Goal: Task Accomplishment & Management: Use online tool/utility

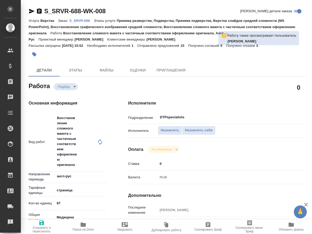
click at [61, 57] on div at bounding box center [121, 54] width 185 height 11
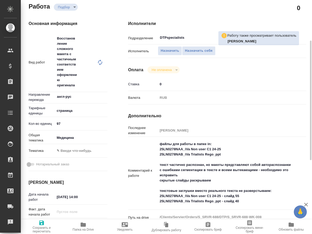
scroll to position [106, 0]
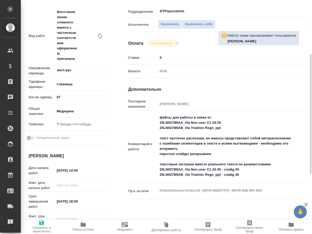
click at [83, 225] on icon "button" at bounding box center [83, 224] width 5 height 4
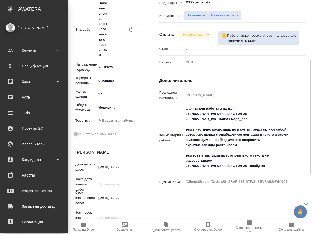
scroll to position [140, 0]
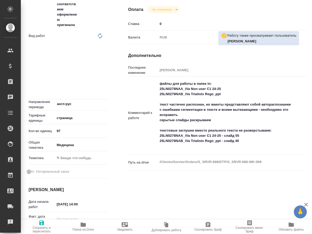
click at [234, 56] on div "Исполнители Подразделение DTPspecialists ​ Исполнитель Назначить Назначить себя…" at bounding box center [217, 120] width 199 height 341
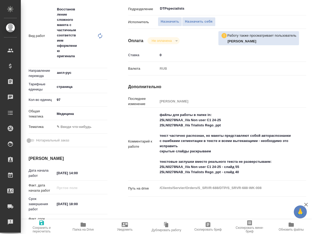
scroll to position [0, 0]
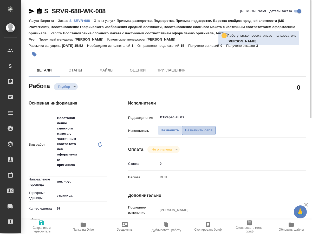
click at [193, 127] on span "Назначить себя" at bounding box center [199, 130] width 28 height 6
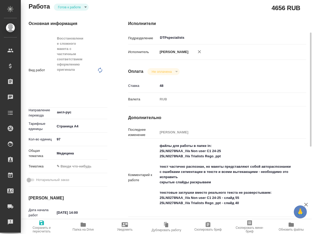
scroll to position [80, 0]
